Goal: Task Accomplishment & Management: Use online tool/utility

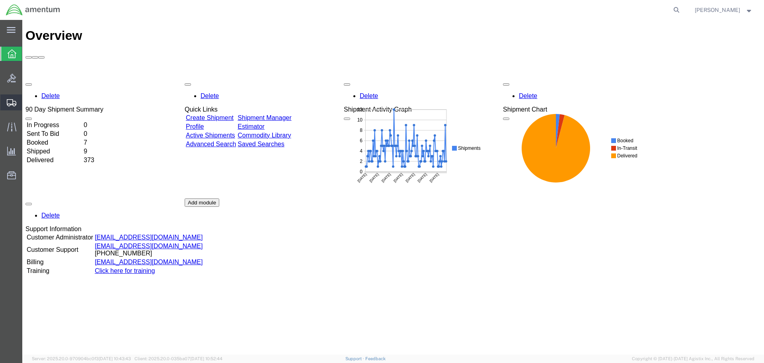
click at [8, 103] on icon at bounding box center [12, 102] width 10 height 7
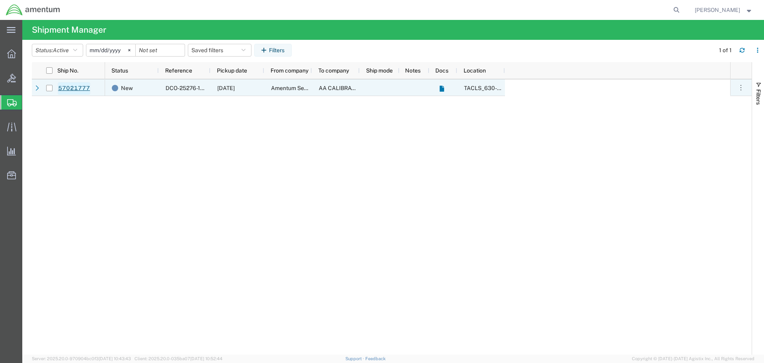
click at [76, 88] on link "57021777" at bounding box center [74, 88] width 33 height 13
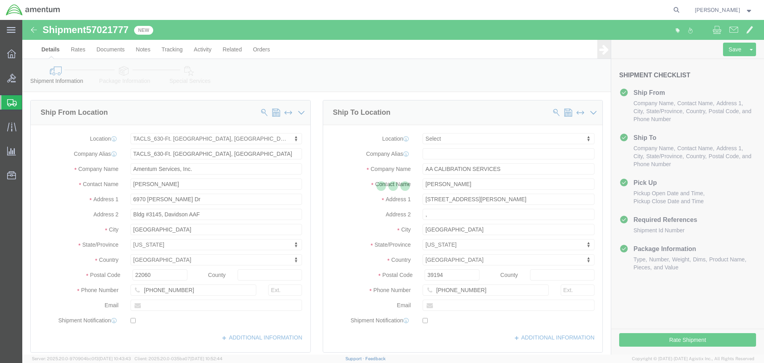
select select "42715"
select select
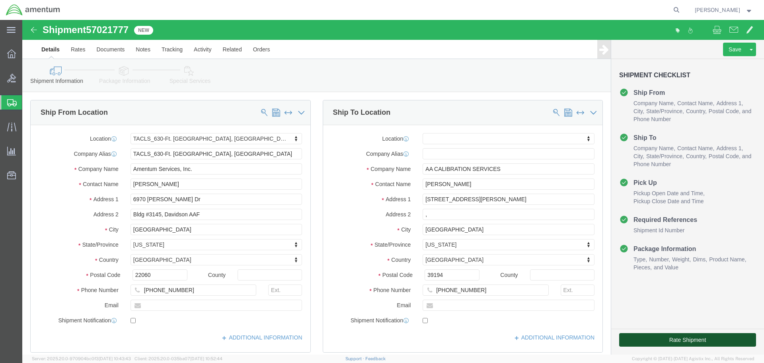
click button "Rate Shipment"
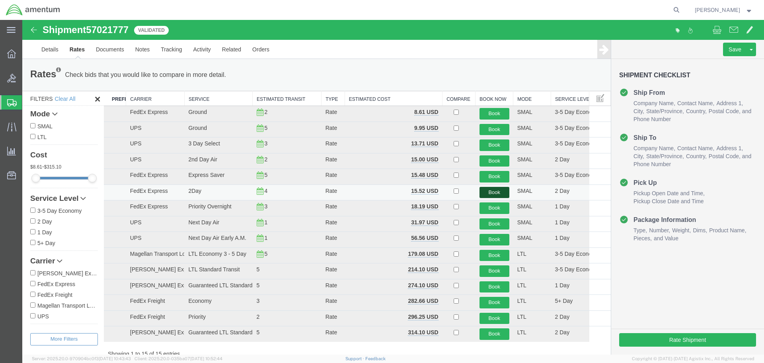
click at [491, 192] on button "Book" at bounding box center [495, 193] width 30 height 12
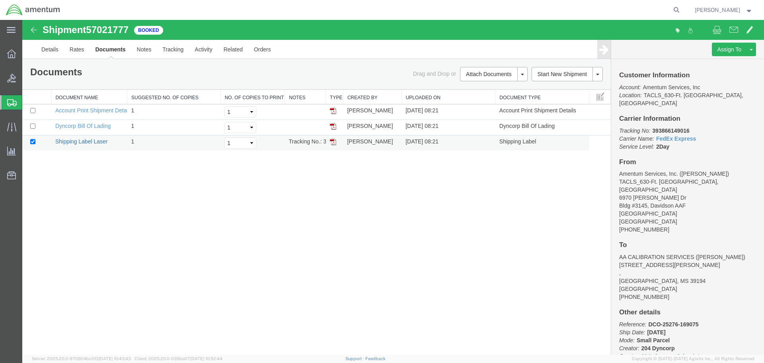
click at [84, 141] on link "Shipping Label Laser" at bounding box center [81, 141] width 53 height 6
click at [9, 128] on icon at bounding box center [11, 126] width 9 height 9
